Goal: Information Seeking & Learning: Learn about a topic

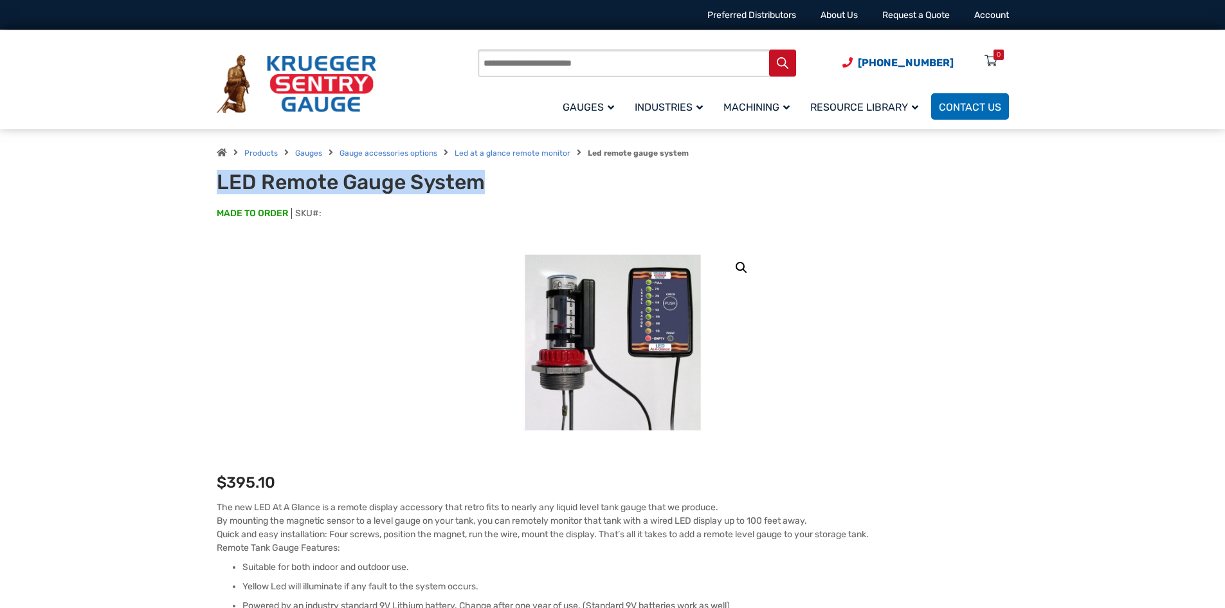
drag, startPoint x: 220, startPoint y: 185, endPoint x: 482, endPoint y: 192, distance: 262.4
click at [482, 192] on h1 "LED Remote Gauge System" at bounding box center [375, 182] width 317 height 24
copy h1 "LED Remote Gauge System"
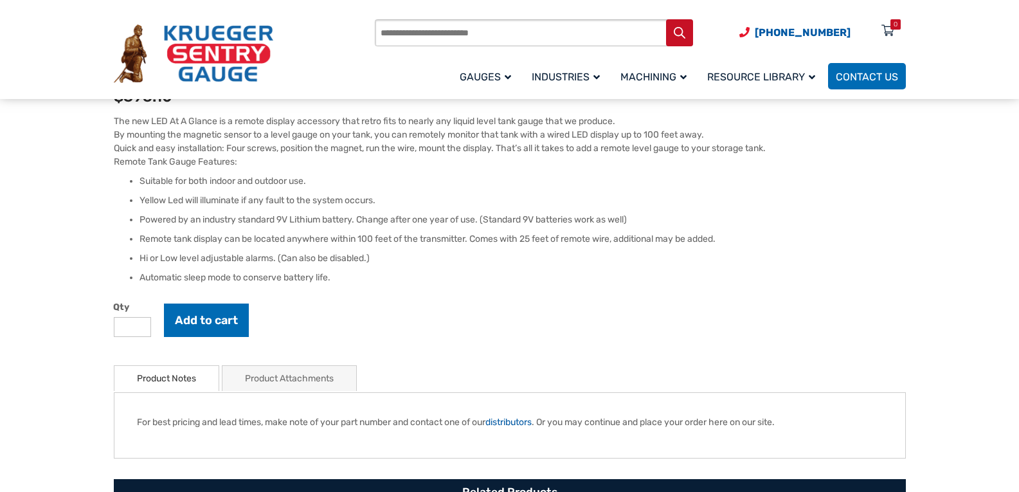
scroll to position [450, 0]
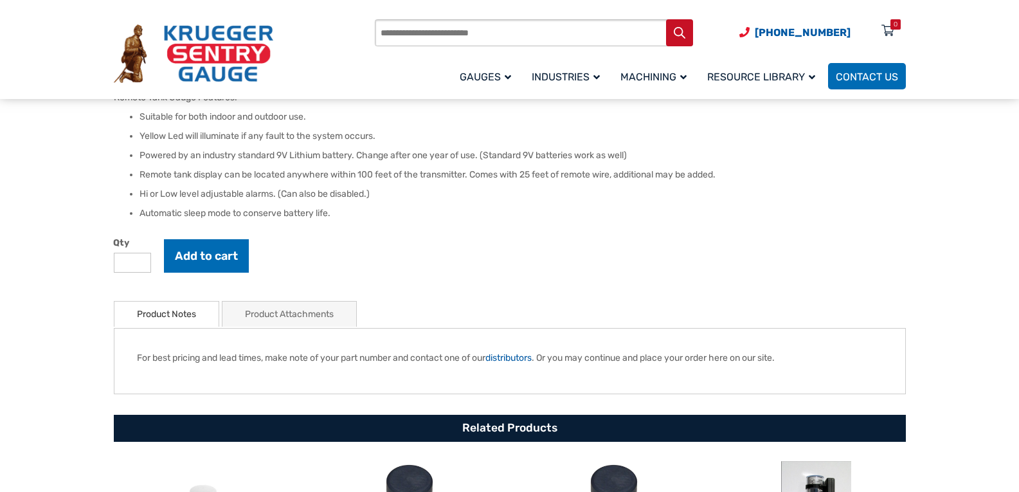
click at [332, 307] on link "Product Attachments" at bounding box center [289, 314] width 89 height 25
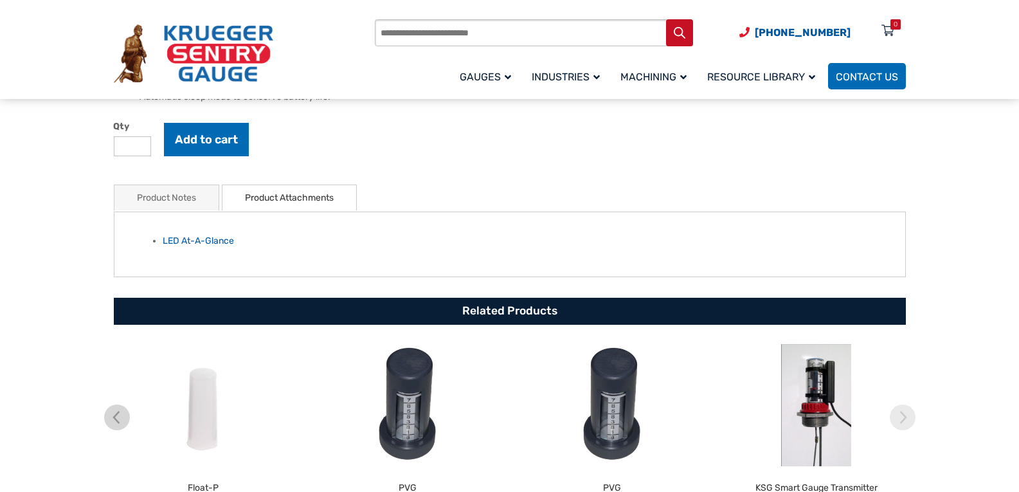
scroll to position [643, 0]
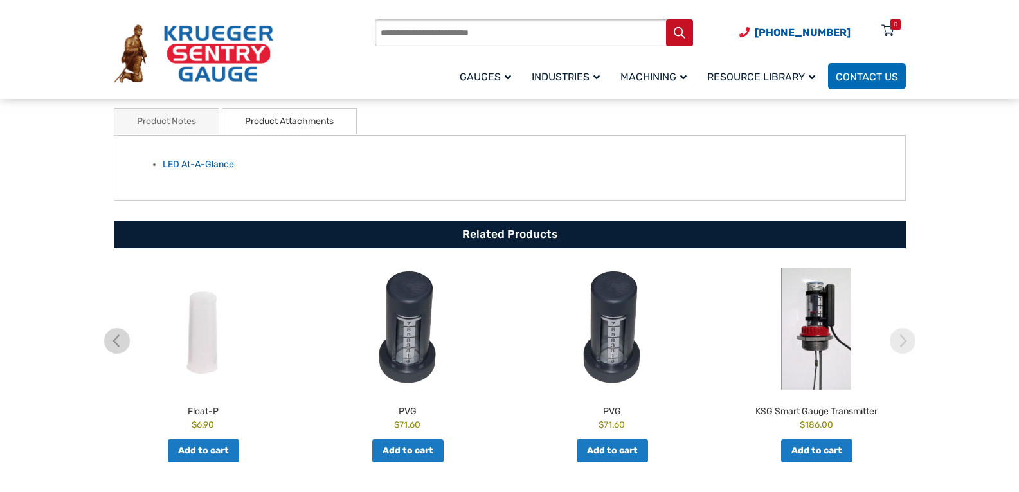
click at [832, 413] on h2 "KSG Smart Gauge Transmitter" at bounding box center [816, 409] width 198 height 18
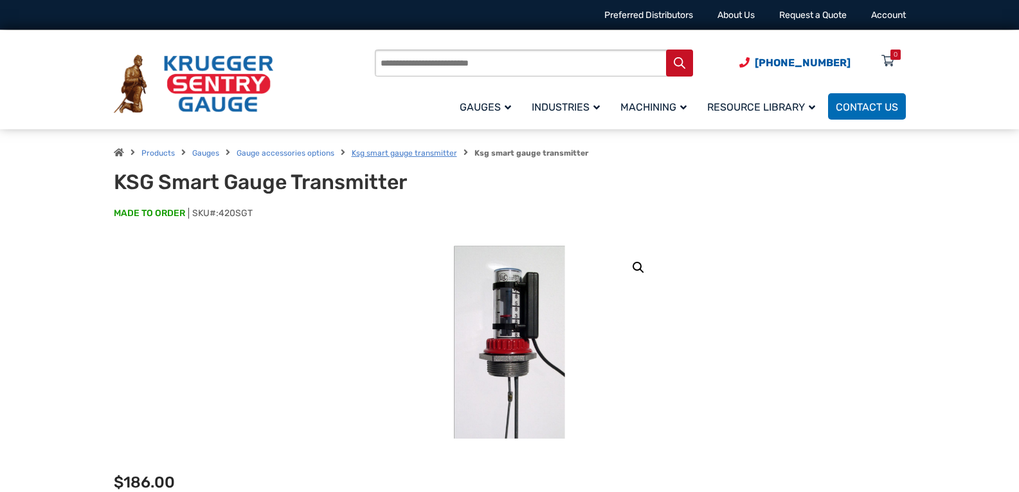
click at [375, 151] on link "Ksg smart gauge transmitter" at bounding box center [404, 153] width 105 height 9
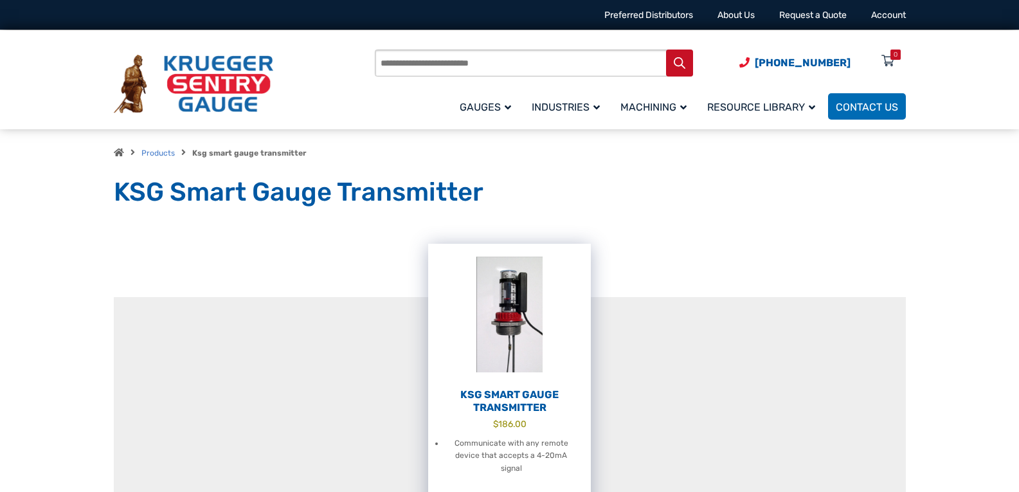
click at [522, 335] on img at bounding box center [509, 314] width 163 height 141
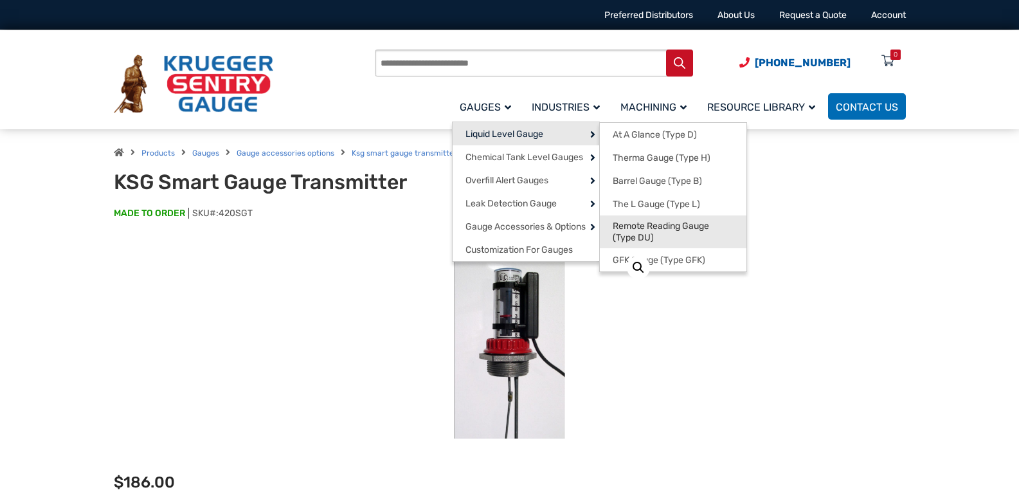
click at [645, 231] on span "Remote Reading Gauge (Type DU)" at bounding box center [673, 232] width 121 height 23
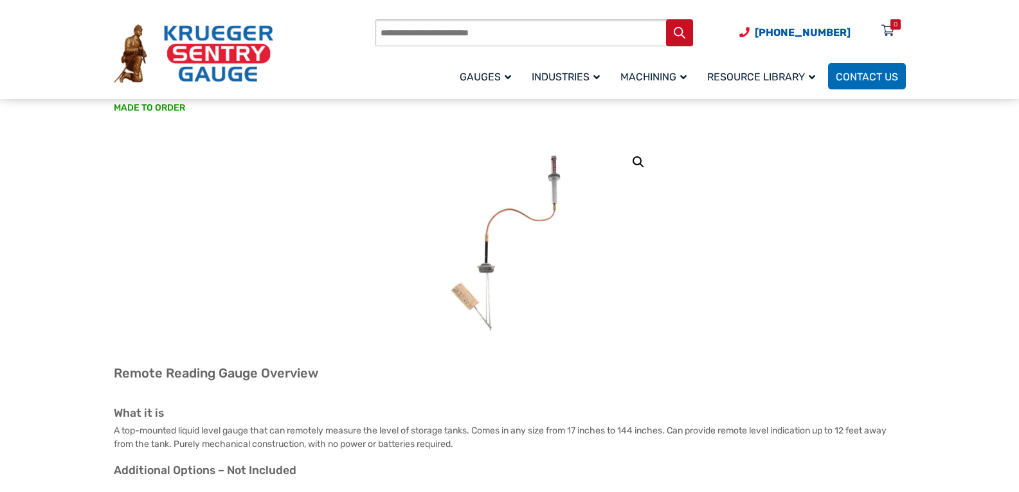
scroll to position [129, 0]
